Goal: Information Seeking & Learning: Check status

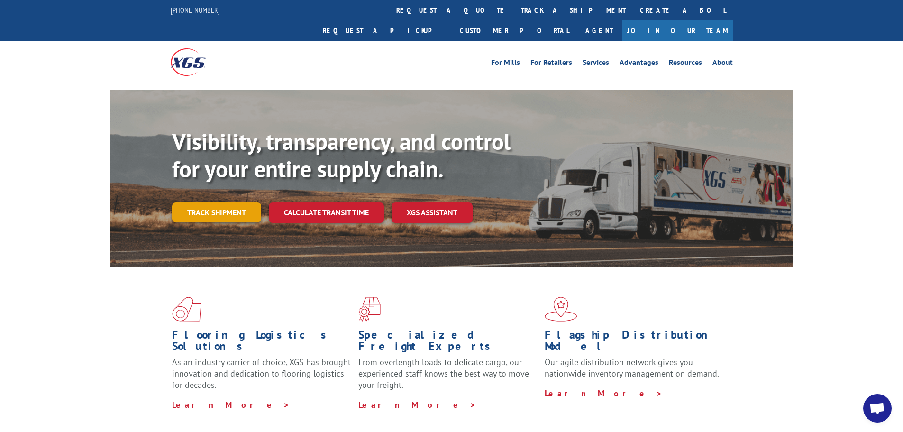
click at [249, 202] on link "Track shipment" at bounding box center [216, 212] width 89 height 20
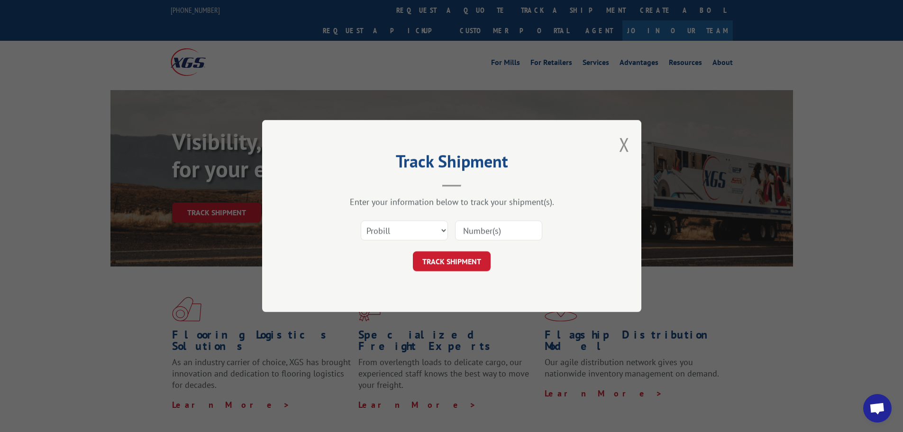
click at [475, 229] on input at bounding box center [498, 230] width 87 height 20
type input "17262271"
click at [458, 259] on button "TRACK SHIPMENT" at bounding box center [452, 261] width 78 height 20
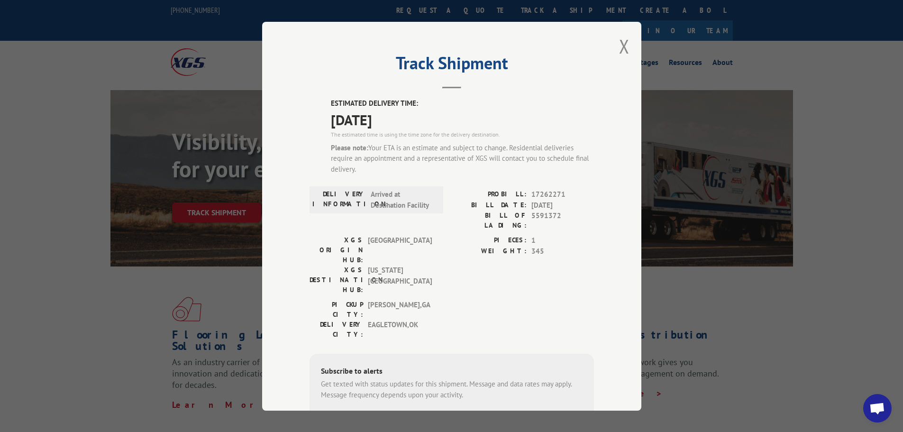
click at [224, 269] on div "Track Shipment ESTIMATED DELIVERY TIME: 10/17/2025 The estimated time is using …" at bounding box center [451, 216] width 903 height 432
click at [621, 47] on button "Close modal" at bounding box center [624, 46] width 10 height 25
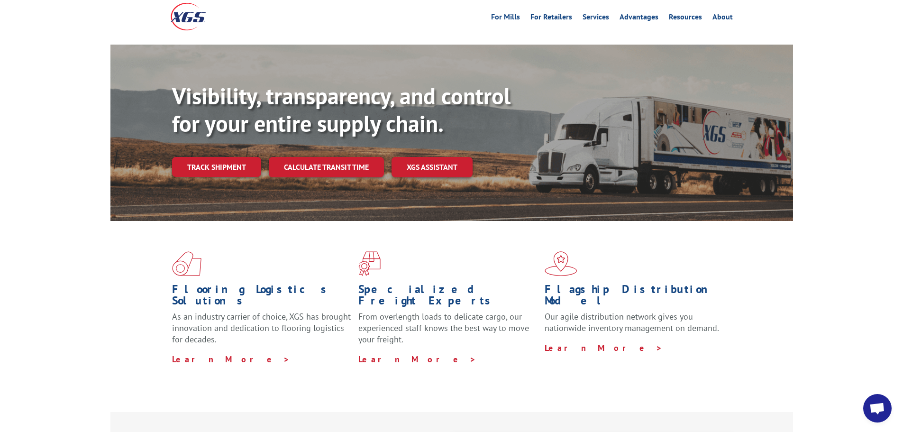
scroll to position [46, 0]
